Goal: Task Accomplishment & Management: Manage account settings

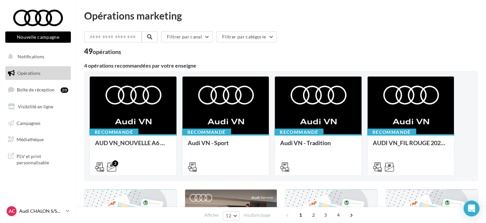
click at [40, 207] on div "AC Audi CHALON S/SAONE audi-chal-dup" at bounding box center [35, 211] width 57 height 10
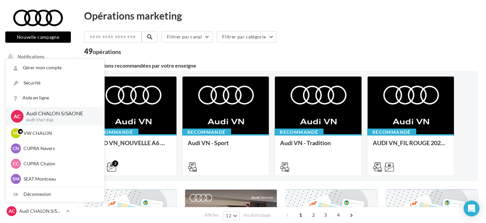
click at [168, 53] on div "49 opérations" at bounding box center [281, 52] width 394 height 9
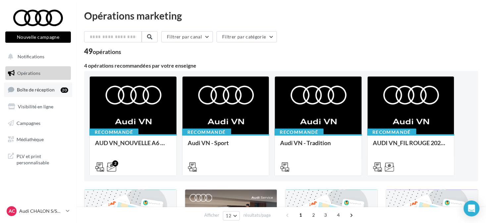
click at [41, 90] on span "Boîte de réception" at bounding box center [36, 90] width 38 height 6
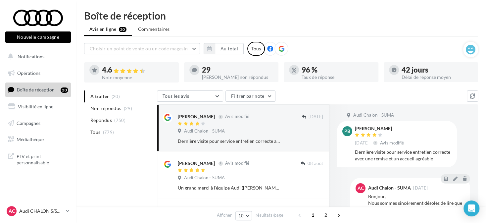
click at [282, 49] on icon at bounding box center [281, 49] width 6 height 6
click at [209, 53] on button "button" at bounding box center [209, 48] width 11 height 11
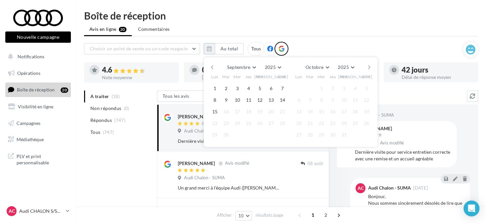
click at [213, 69] on button "button" at bounding box center [212, 67] width 6 height 9
click at [212, 69] on button "button" at bounding box center [212, 67] width 6 height 9
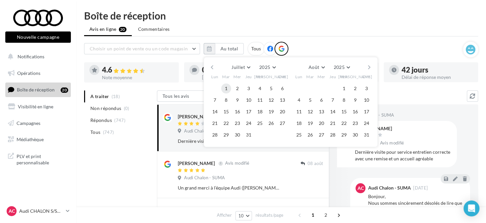
click at [227, 85] on button "1" at bounding box center [226, 88] width 10 height 10
click at [369, 67] on button "button" at bounding box center [369, 67] width 6 height 9
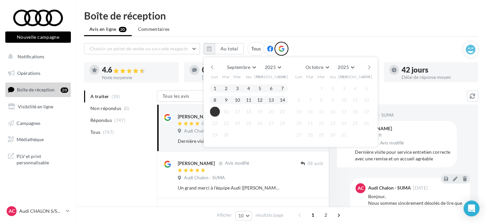
click at [214, 112] on button "15" at bounding box center [215, 112] width 10 height 10
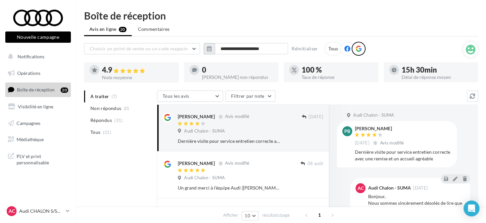
click at [208, 49] on icon "button" at bounding box center [209, 48] width 5 height 5
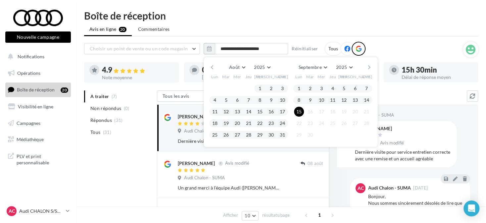
click at [213, 65] on button "button" at bounding box center [212, 67] width 6 height 9
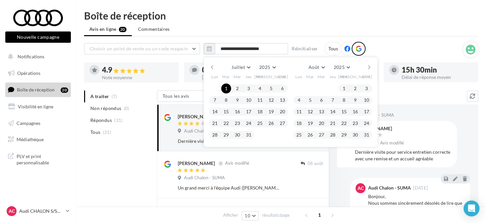
click at [213, 65] on button "button" at bounding box center [212, 67] width 6 height 9
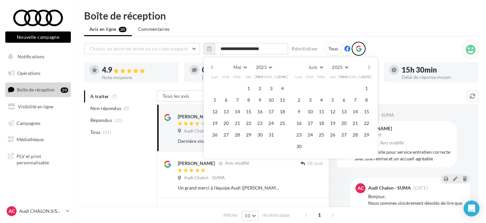
click at [210, 64] on button "button" at bounding box center [212, 67] width 6 height 9
click at [211, 66] on button "button" at bounding box center [212, 67] width 6 height 9
click at [371, 67] on button "button" at bounding box center [369, 67] width 6 height 9
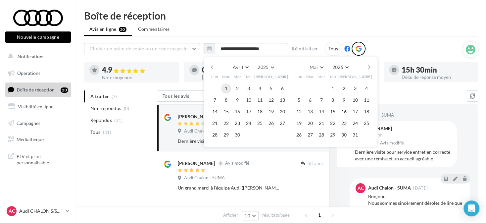
click at [226, 88] on button "1" at bounding box center [226, 88] width 10 height 10
click at [369, 65] on button "button" at bounding box center [369, 67] width 6 height 9
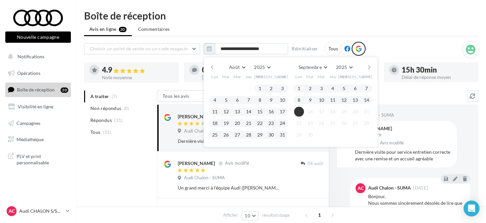
click at [301, 109] on button "15" at bounding box center [299, 112] width 10 height 10
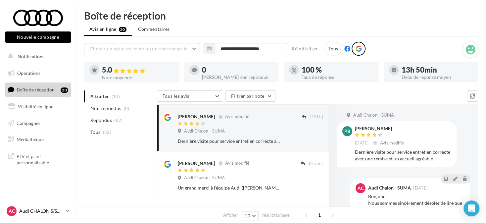
click at [58, 209] on p "Audi CHALON S/SAONE" at bounding box center [41, 211] width 44 height 7
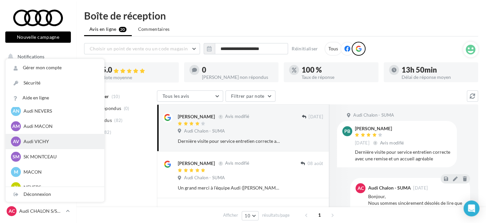
scroll to position [331, 0]
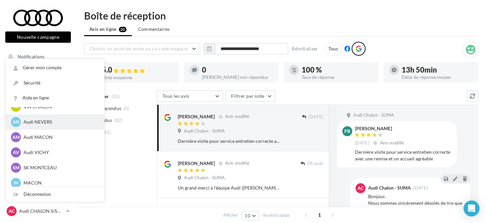
click at [47, 119] on p "Audi NEVERS" at bounding box center [60, 122] width 73 height 7
